Goal: Transaction & Acquisition: Register for event/course

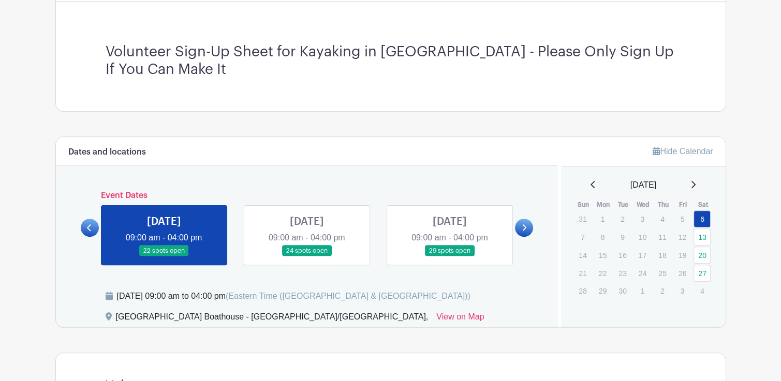
scroll to position [362, 0]
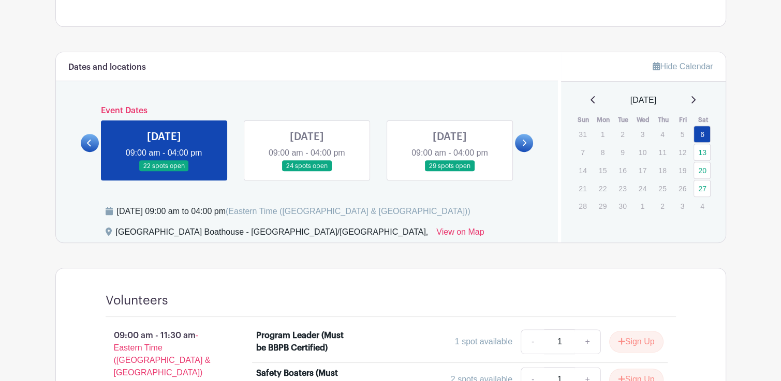
click at [164, 172] on link at bounding box center [164, 172] width 0 height 0
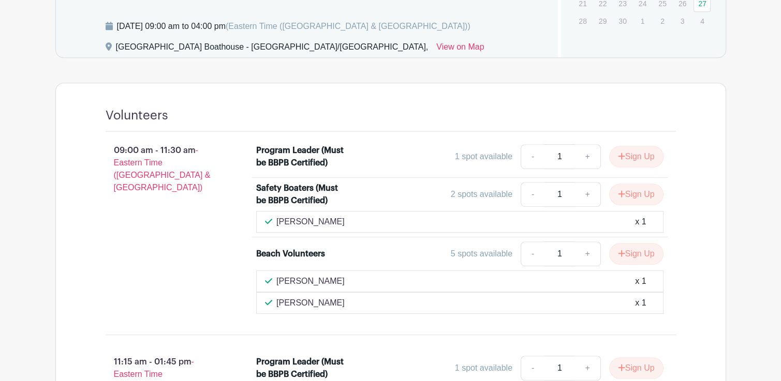
scroll to position [569, 0]
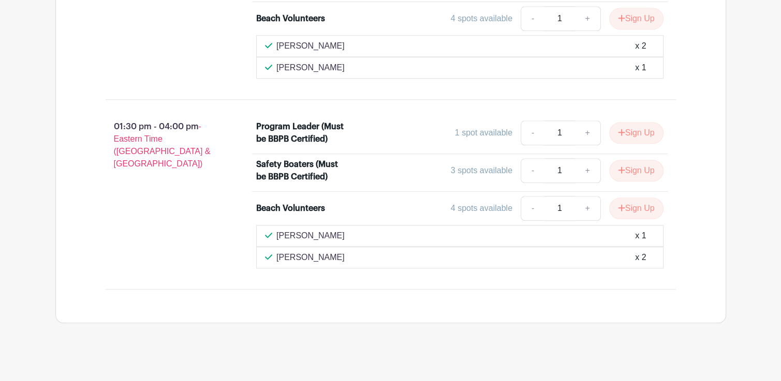
scroll to position [1019, 0]
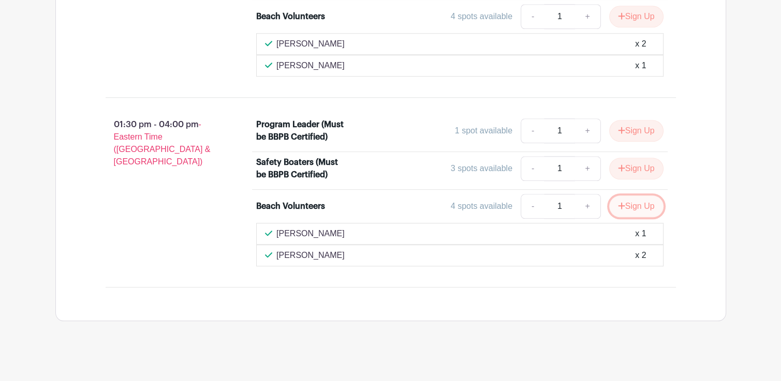
click at [632, 200] on button "Sign Up" at bounding box center [636, 207] width 54 height 22
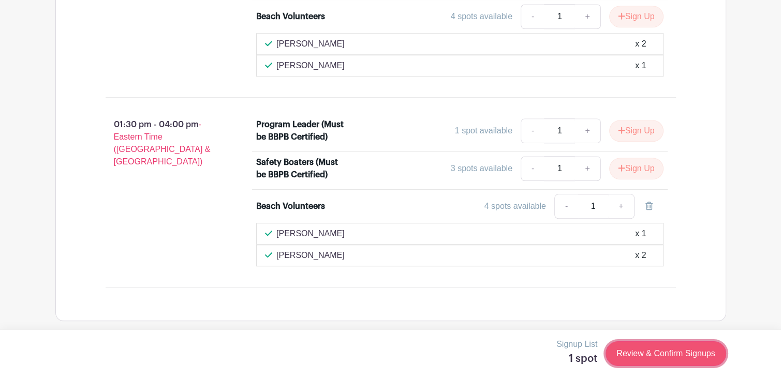
click at [656, 346] on link "Review & Confirm Signups" at bounding box center [666, 354] width 120 height 25
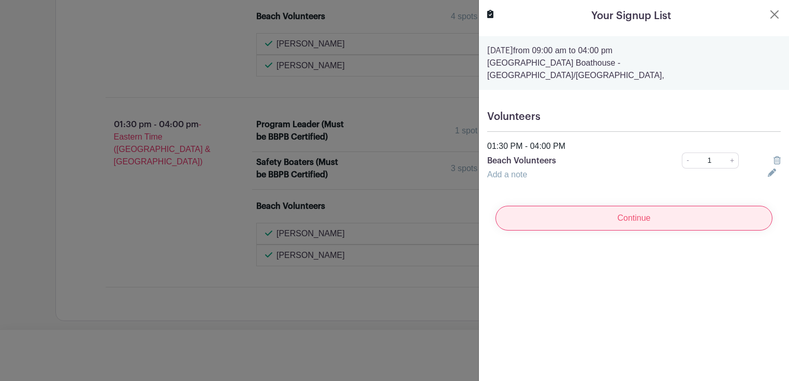
click at [636, 206] on input "Continue" at bounding box center [633, 218] width 277 height 25
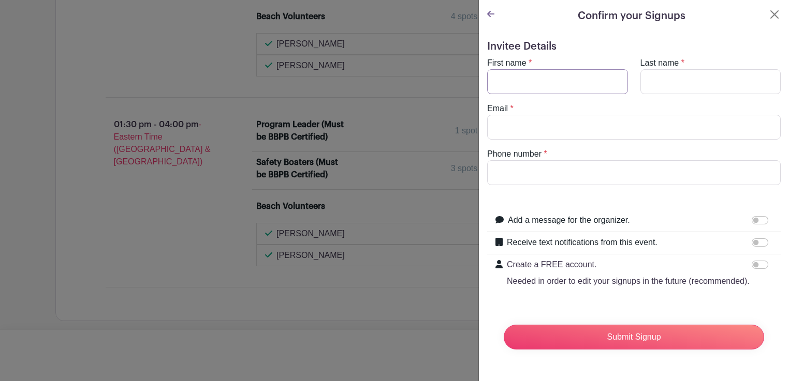
click at [517, 82] on input "First name" at bounding box center [557, 81] width 141 height 25
type input "Neil"
type input "Weiss"
type input "Neilweiss88@gmail.com"
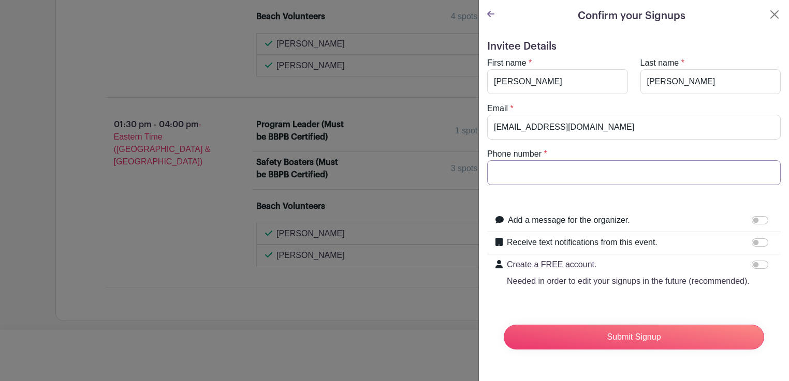
type input "2124702387"
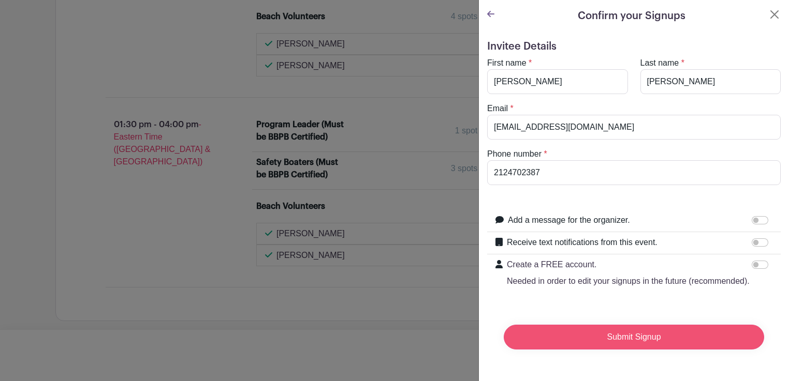
click at [620, 348] on input "Submit Signup" at bounding box center [634, 337] width 260 height 25
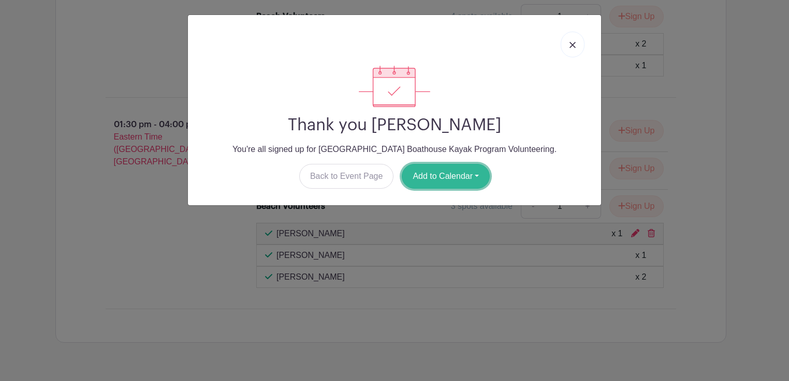
click at [436, 174] on button "Add to Calendar" at bounding box center [446, 176] width 88 height 25
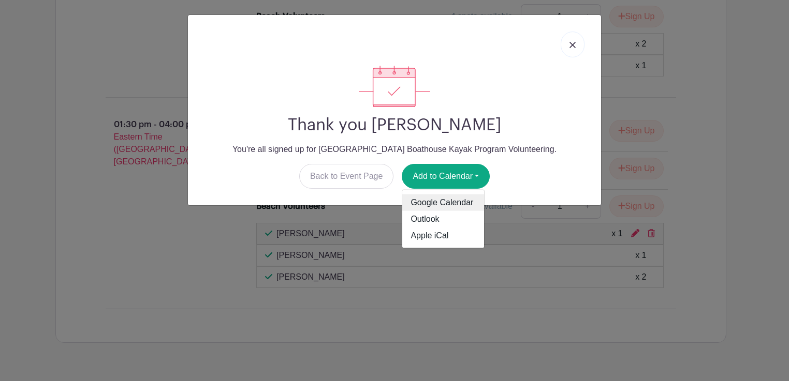
click at [443, 200] on link "Google Calendar" at bounding box center [443, 203] width 82 height 17
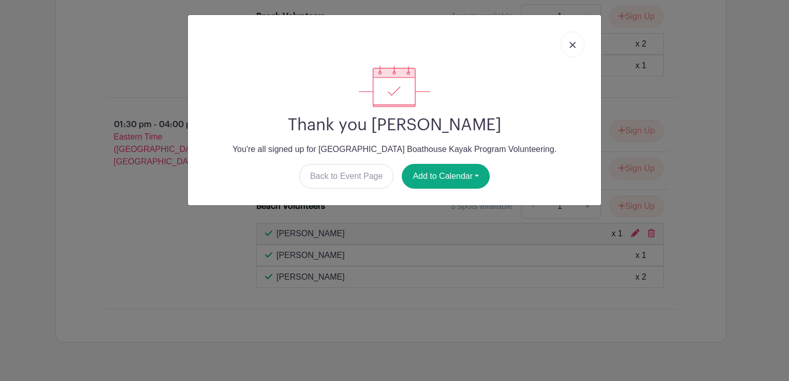
click at [571, 43] on img at bounding box center [572, 45] width 6 height 6
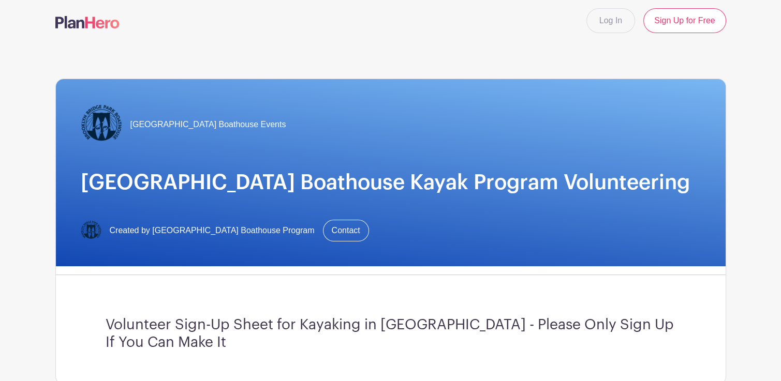
scroll to position [0, 0]
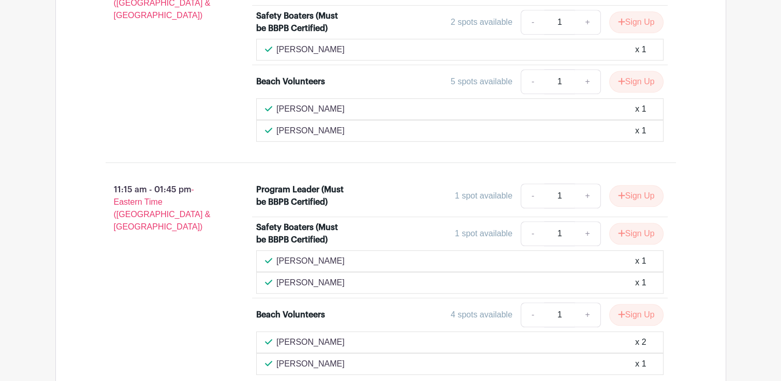
scroll to position [776, 0]
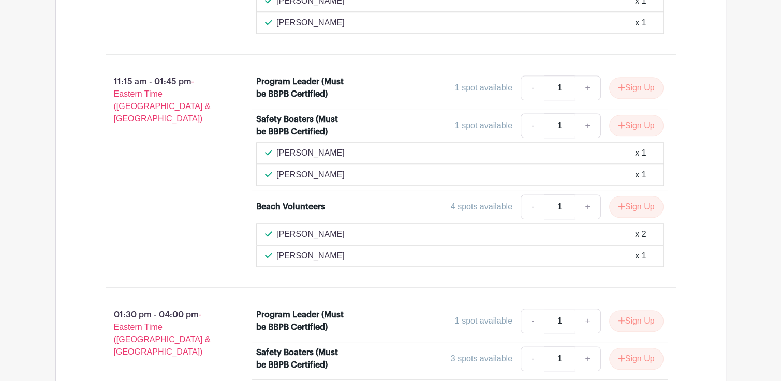
scroll to position [776, 0]
